Goal: Information Seeking & Learning: Learn about a topic

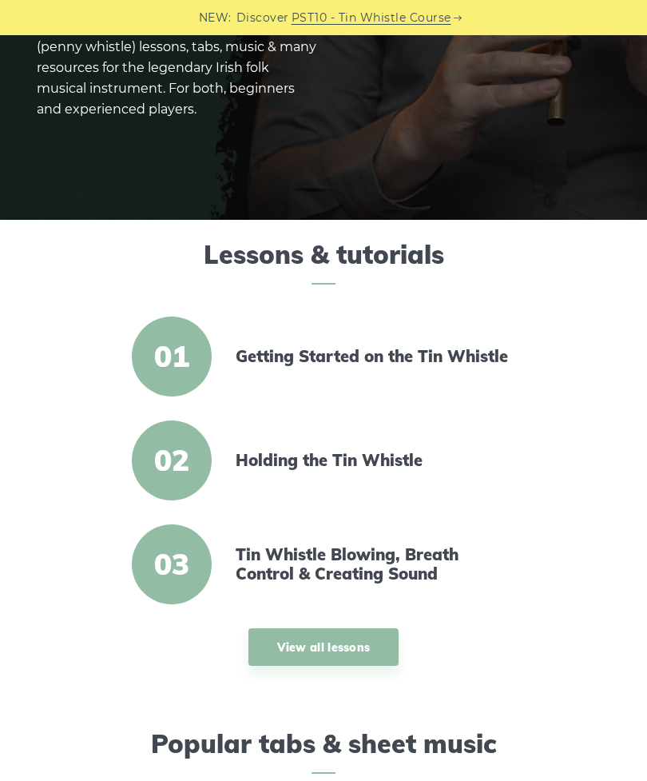
scroll to position [236, 0]
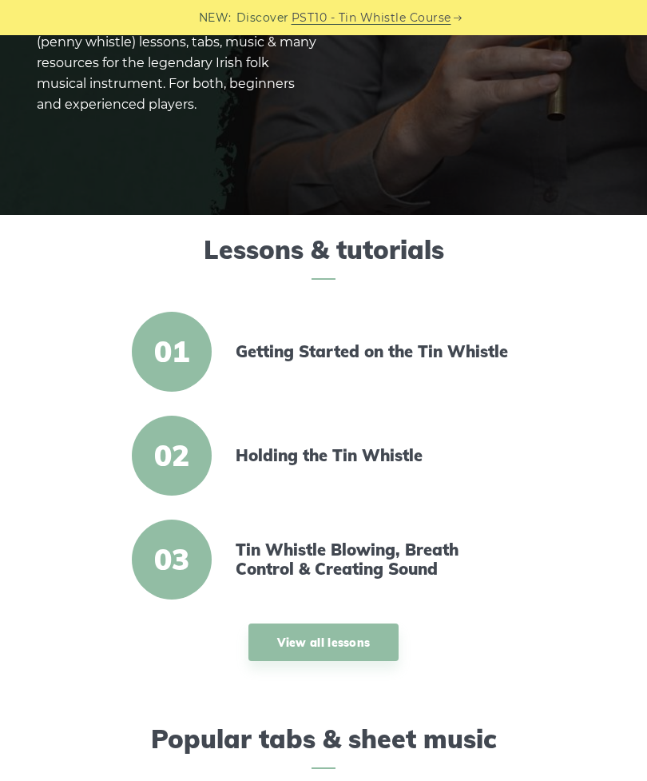
click at [367, 354] on link "Getting Started on the Tin Whistle" at bounding box center [373, 351] width 275 height 19
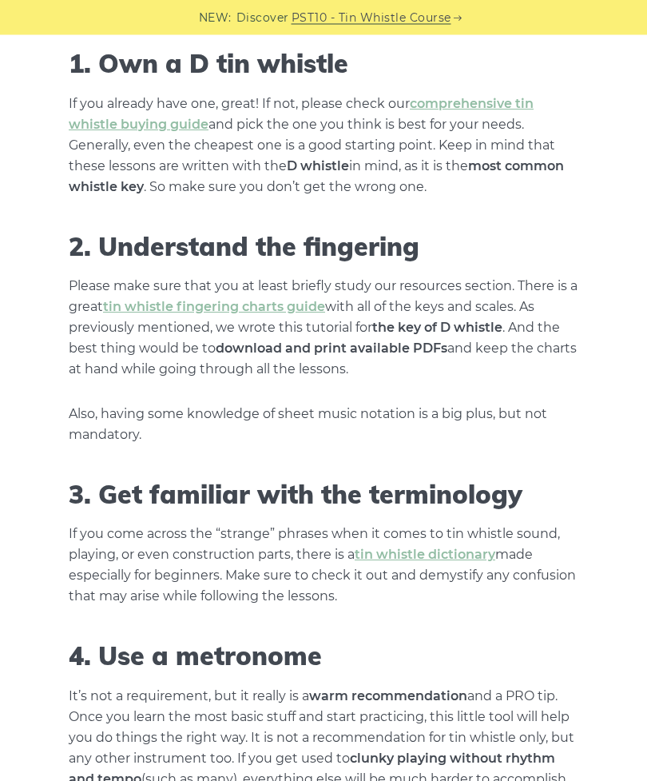
scroll to position [861, 0]
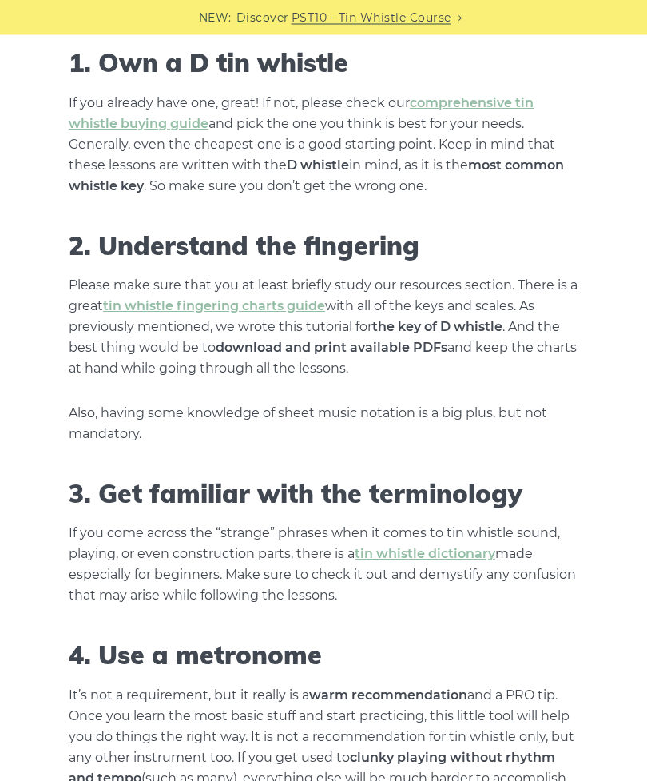
click at [167, 127] on link "comprehensive tin whistle buying guide" at bounding box center [301, 114] width 465 height 36
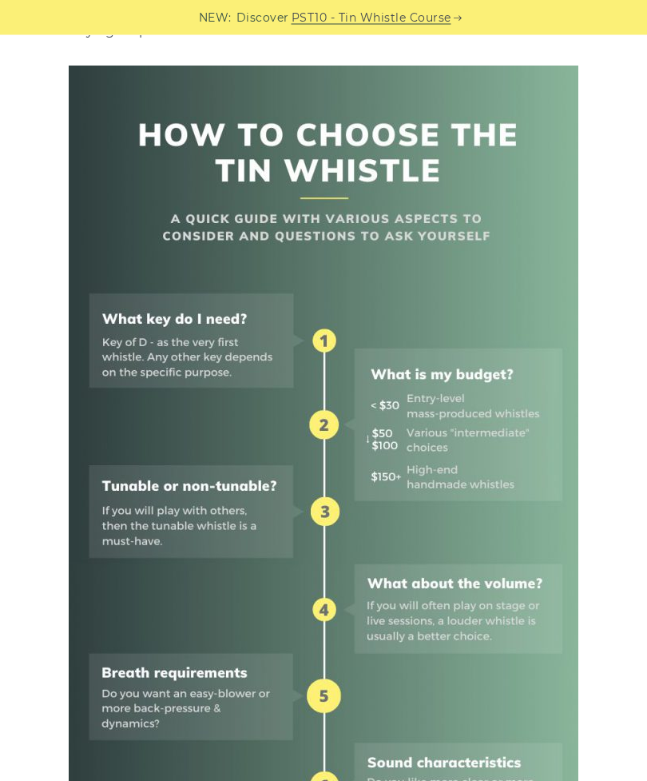
scroll to position [536, 0]
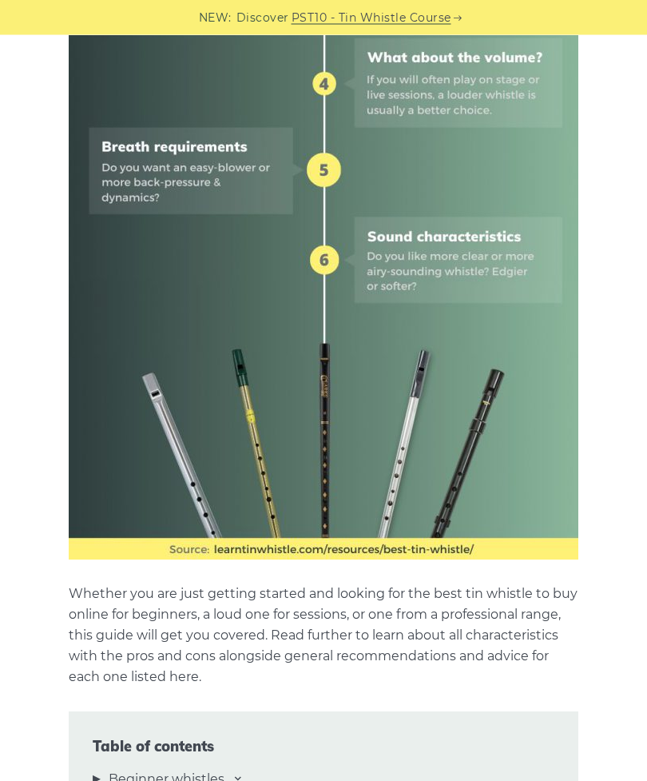
scroll to position [1026, 0]
click at [240, 159] on img at bounding box center [324, 50] width 510 height 1020
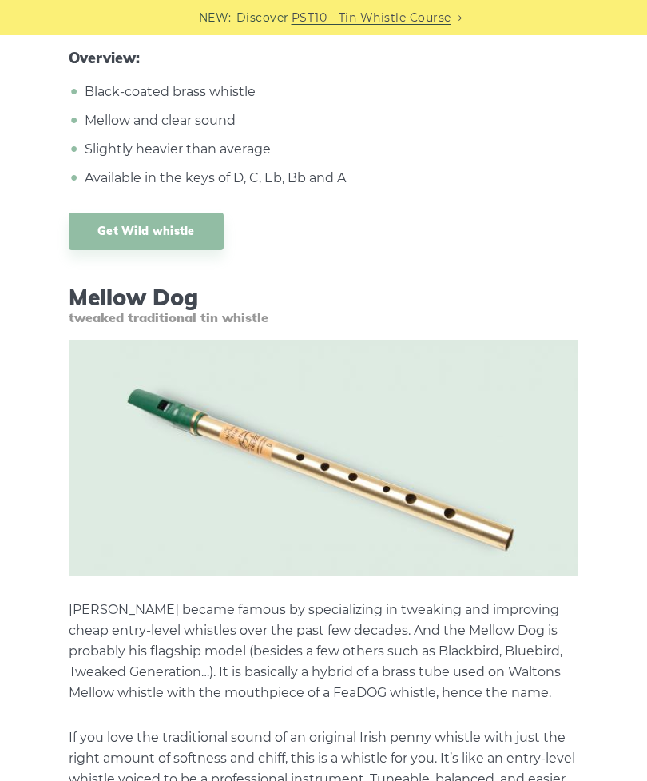
scroll to position [12126, 0]
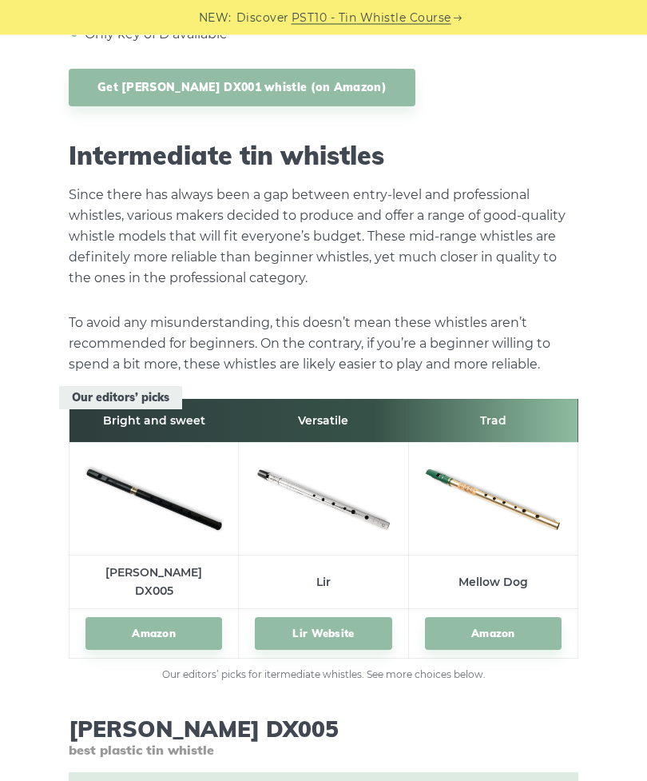
scroll to position [7787, 0]
